Goal: Browse casually

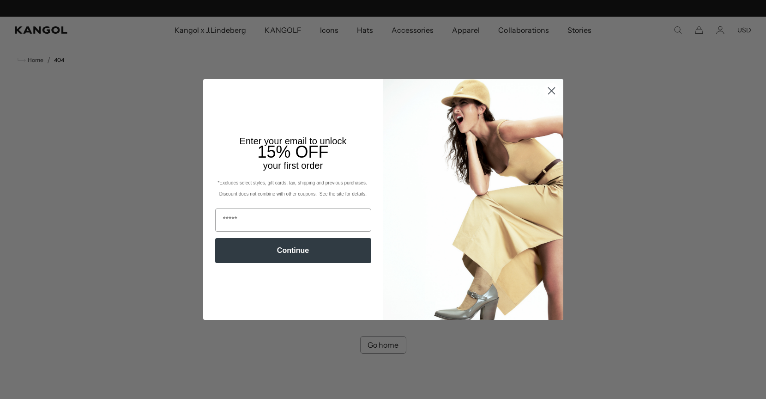
scroll to position [0, 190]
